Goal: Task Accomplishment & Management: Use online tool/utility

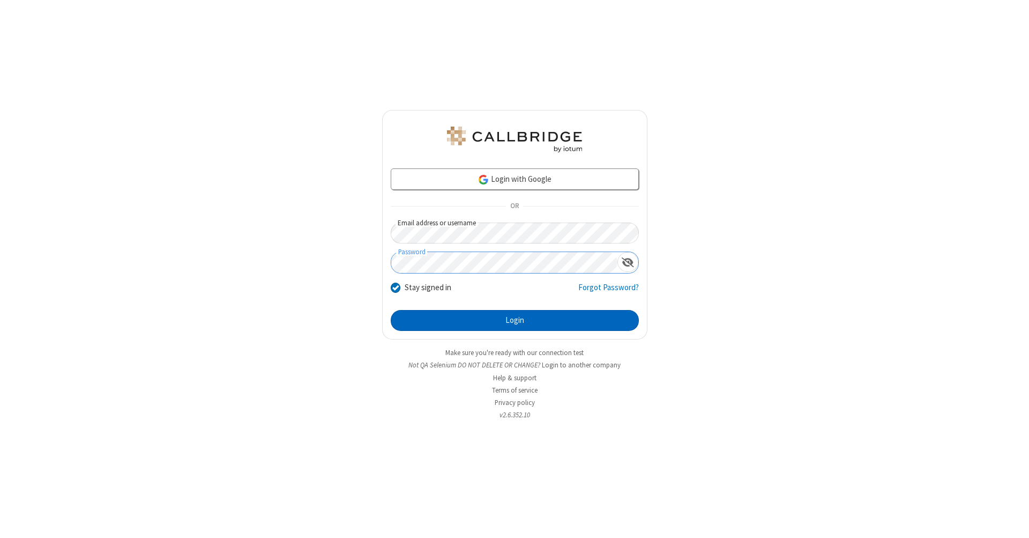
click at [515, 321] on button "Login" at bounding box center [515, 320] width 248 height 21
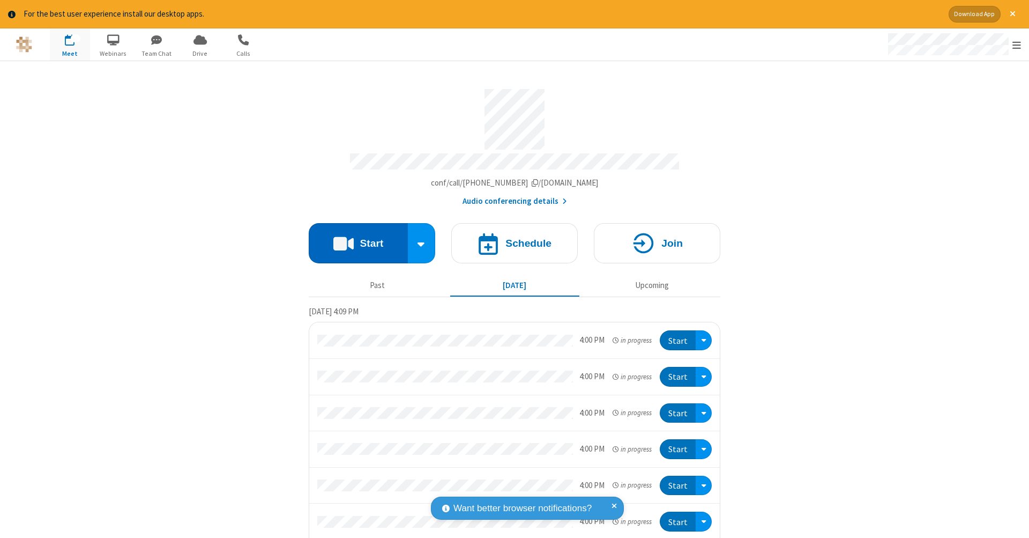
click at [354, 237] on button "Start" at bounding box center [358, 243] width 99 height 40
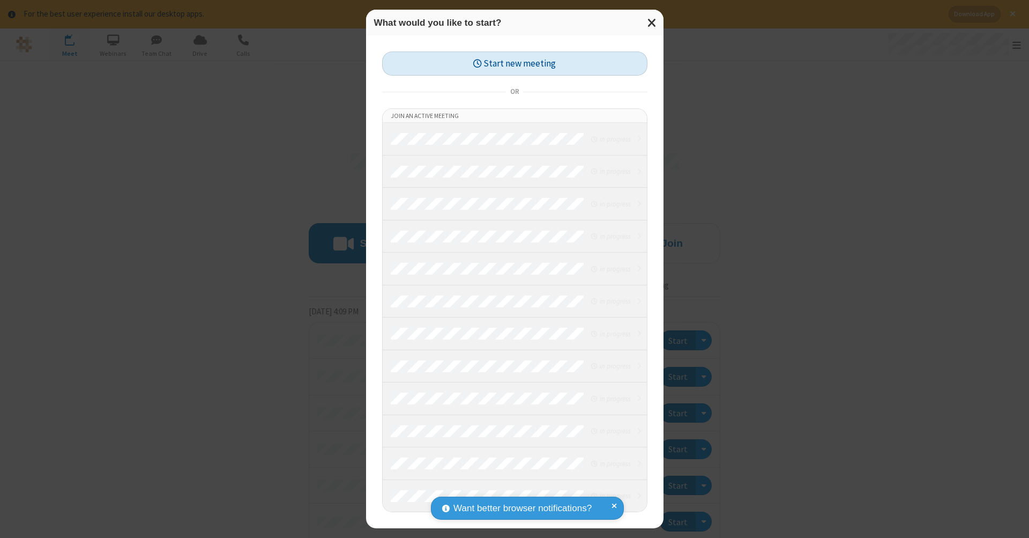
click at [515, 63] on button "Start new meeting" at bounding box center [514, 63] width 265 height 24
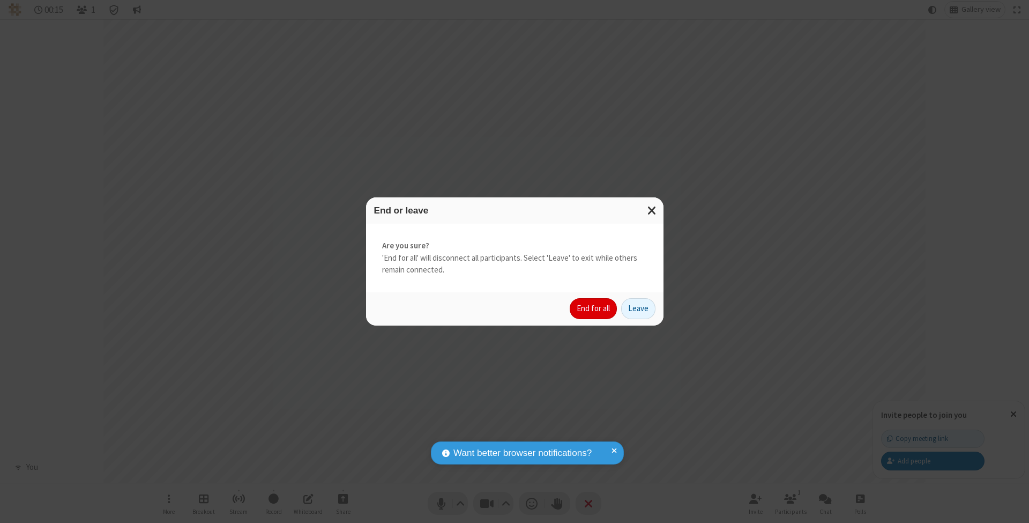
click at [594, 308] on button "End for all" at bounding box center [593, 308] width 47 height 21
